Goal: Task Accomplishment & Management: Use online tool/utility

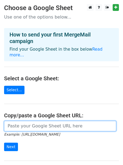
click at [62, 121] on input "url" at bounding box center [60, 126] width 112 height 10
paste input "https://docs.google.com/spreadsheets/d/1qnxKVfX79FHyi84dRSD-nwFcmJzSKs2po-Cby2H…"
type input "https://docs.google.com/spreadsheets/d/1qnxKVfX79FHyi84dRSD-nwFcmJzSKs2po-Cby2H…"
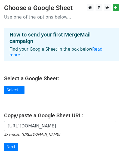
scroll to position [0, 0]
click at [40, 141] on form "https://docs.google.com/spreadsheets/d/1qnxKVfX79FHyi84dRSD-nwFcmJzSKs2po-Cby2H…" at bounding box center [61, 136] width 115 height 30
click at [10, 142] on input "Next" at bounding box center [11, 146] width 14 height 8
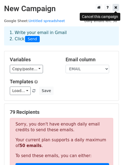
click at [115, 9] on icon at bounding box center [115, 7] width 3 height 4
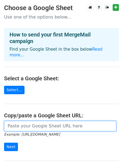
click at [35, 123] on input "url" at bounding box center [60, 126] width 112 height 10
paste input "https://docs.google.com/spreadsheets/d/1qnxKVfX79FHyi84dRSD-nwFcmJzSKs2po-Cby2H…"
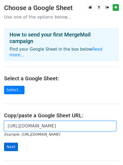
type input "https://docs.google.com/spreadsheets/d/1qnxKVfX79FHyi84dRSD-nwFcmJzSKs2po-Cby2H…"
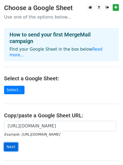
click at [6, 142] on input "Next" at bounding box center [11, 146] width 14 height 8
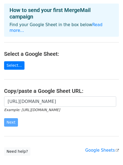
scroll to position [26, 0]
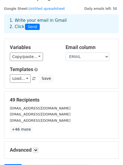
scroll to position [68, 0]
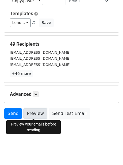
click at [30, 115] on link "Preview" at bounding box center [35, 113] width 24 height 10
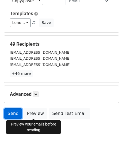
click at [15, 112] on link "Send" at bounding box center [13, 113] width 18 height 10
